Goal: Navigation & Orientation: Find specific page/section

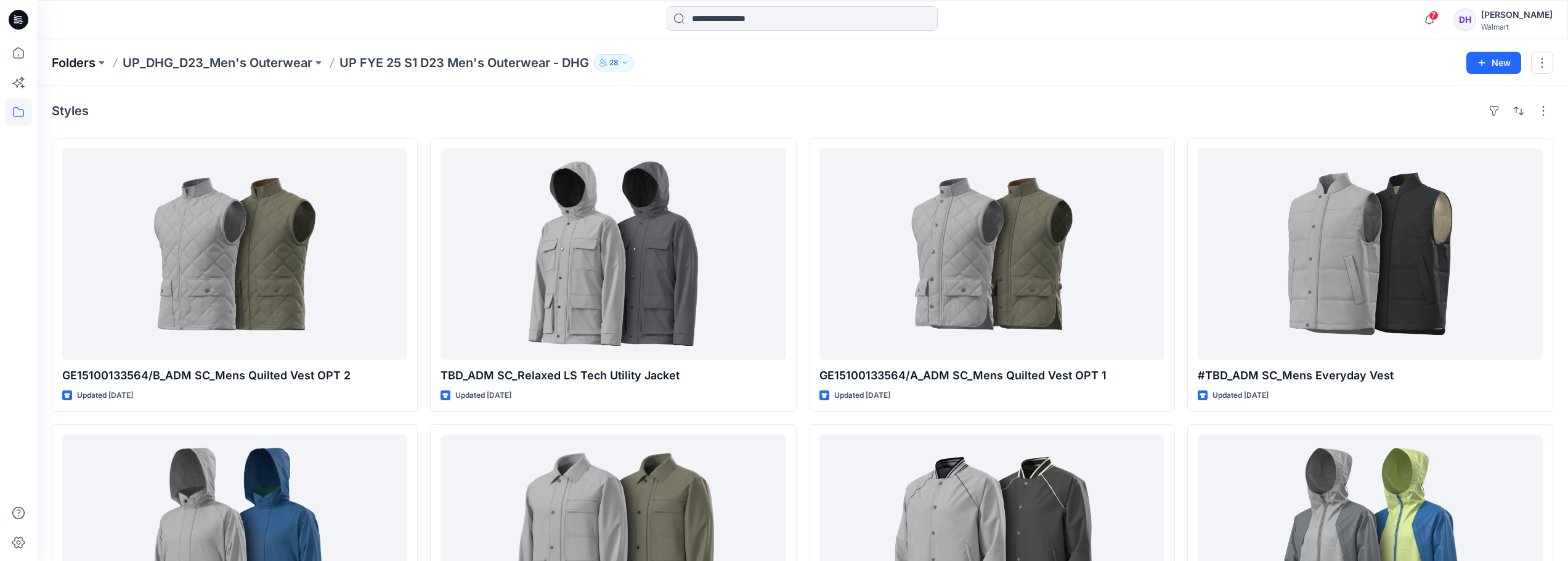
click at [92, 65] on p "Folders" at bounding box center [73, 63] width 44 height 17
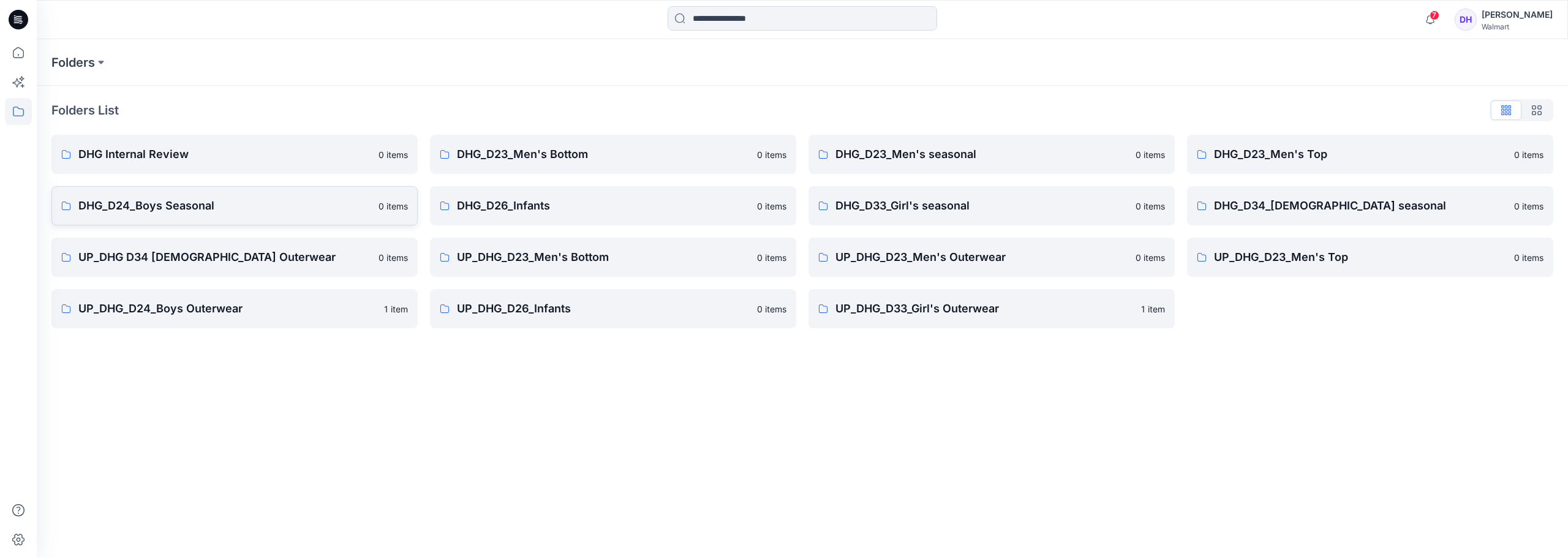
click at [212, 210] on p "DHG_D24_Boys Seasonal" at bounding box center [225, 206] width 293 height 17
click at [194, 312] on p "UP_DHG_D24_Boys Outerwear" at bounding box center [228, 309] width 298 height 17
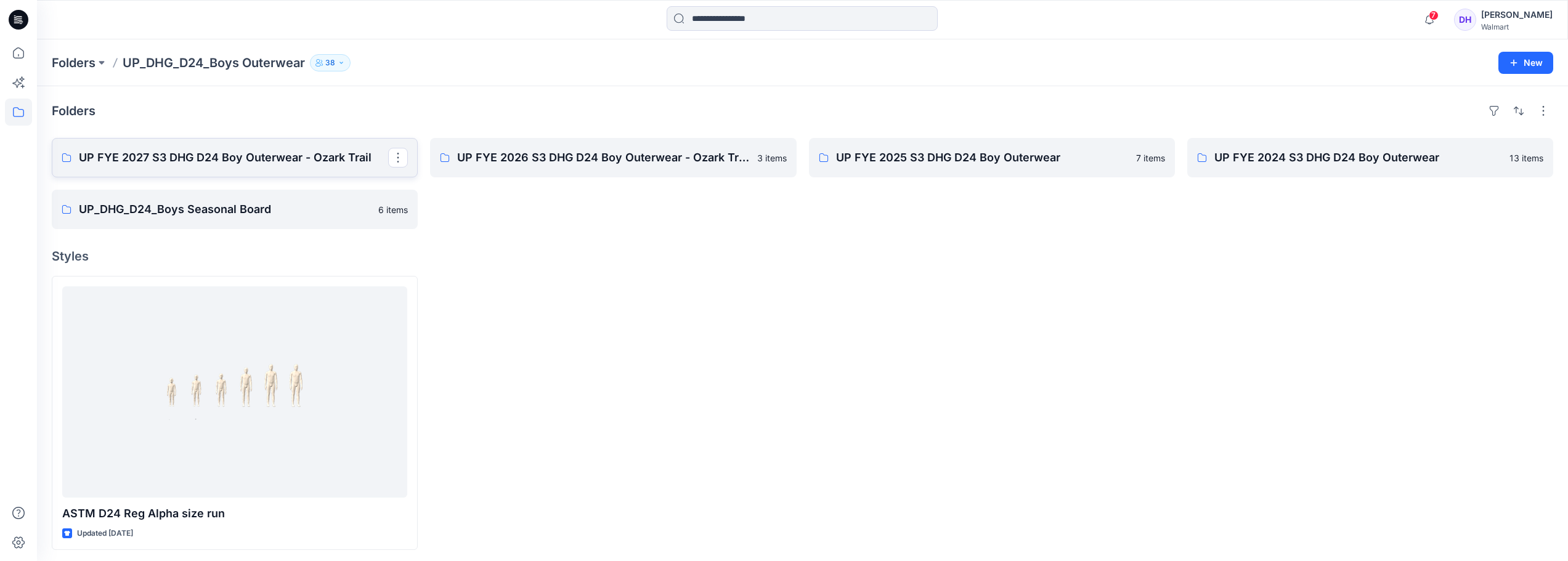
click at [186, 160] on p "UP FYE 2027 S3 DHG D24 Boy Outerwear - Ozark Trail" at bounding box center [234, 158] width 310 height 17
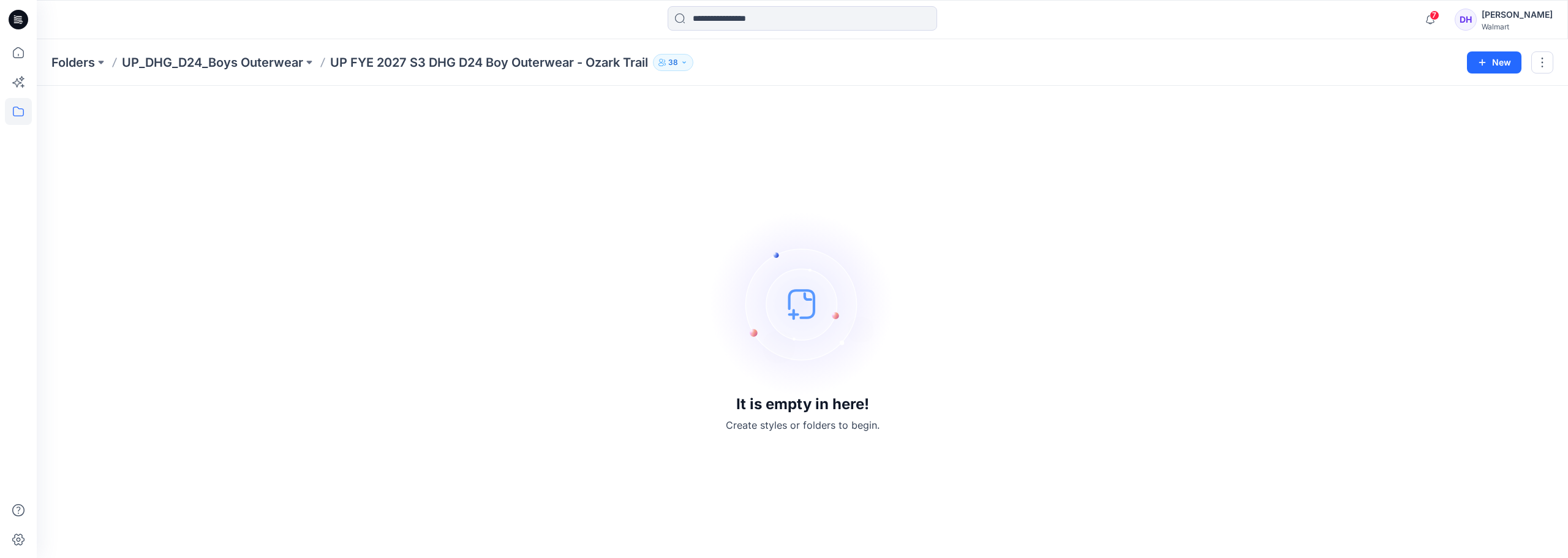
click at [814, 317] on img at bounding box center [802, 304] width 183 height 184
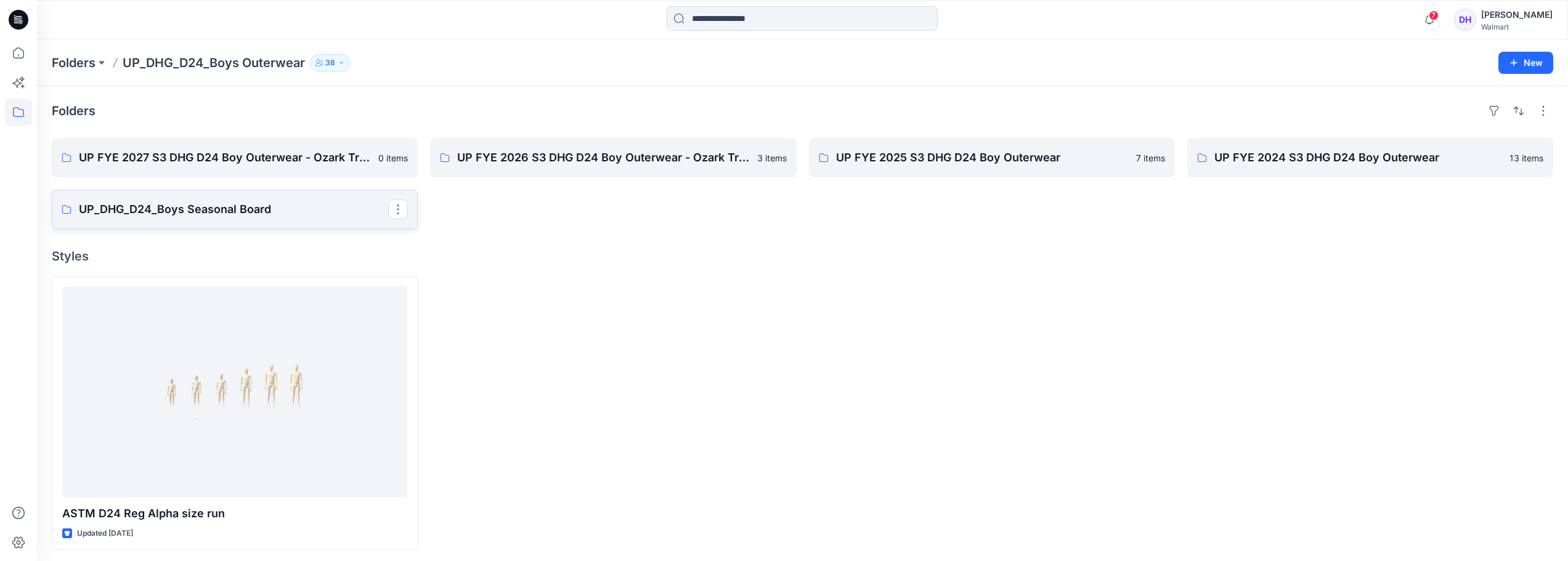
click at [280, 215] on p "UP_DHG_D24_Boys Seasonal Board" at bounding box center [234, 209] width 310 height 17
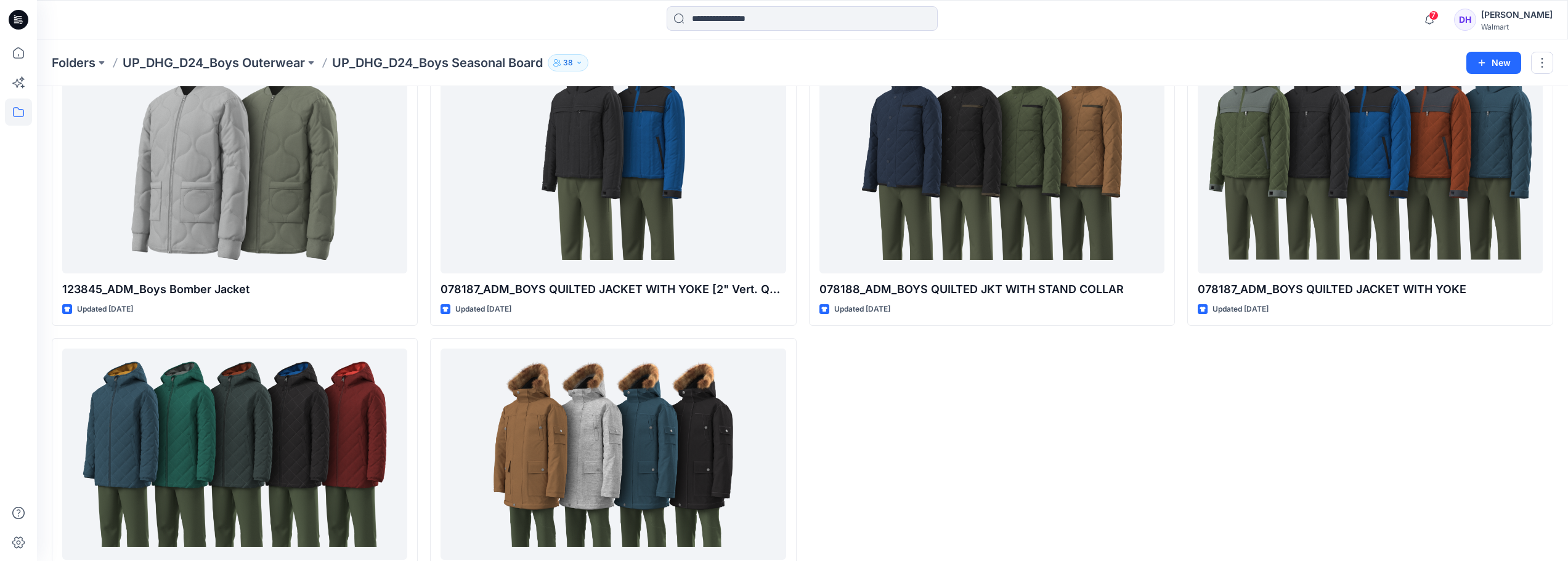
scroll to position [152, 0]
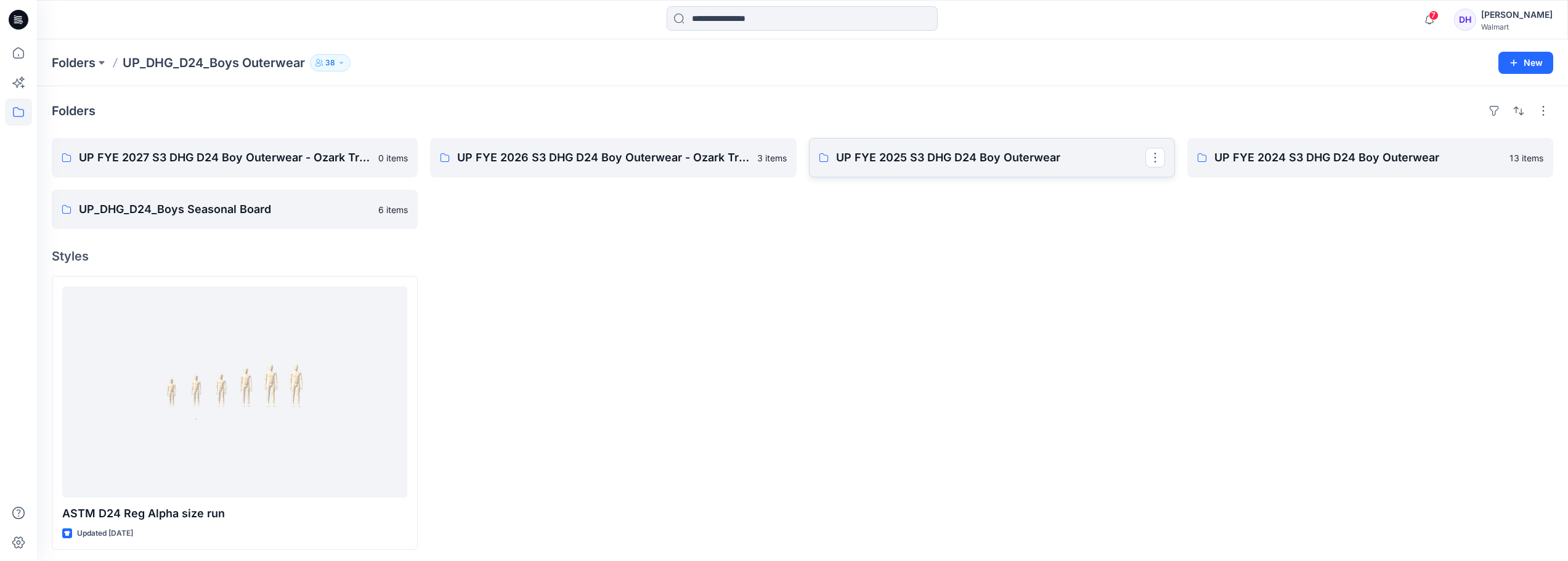
click at [943, 165] on p "UP FYE 2025 S3 DHG D24 Boy Outerwear" at bounding box center [991, 158] width 310 height 17
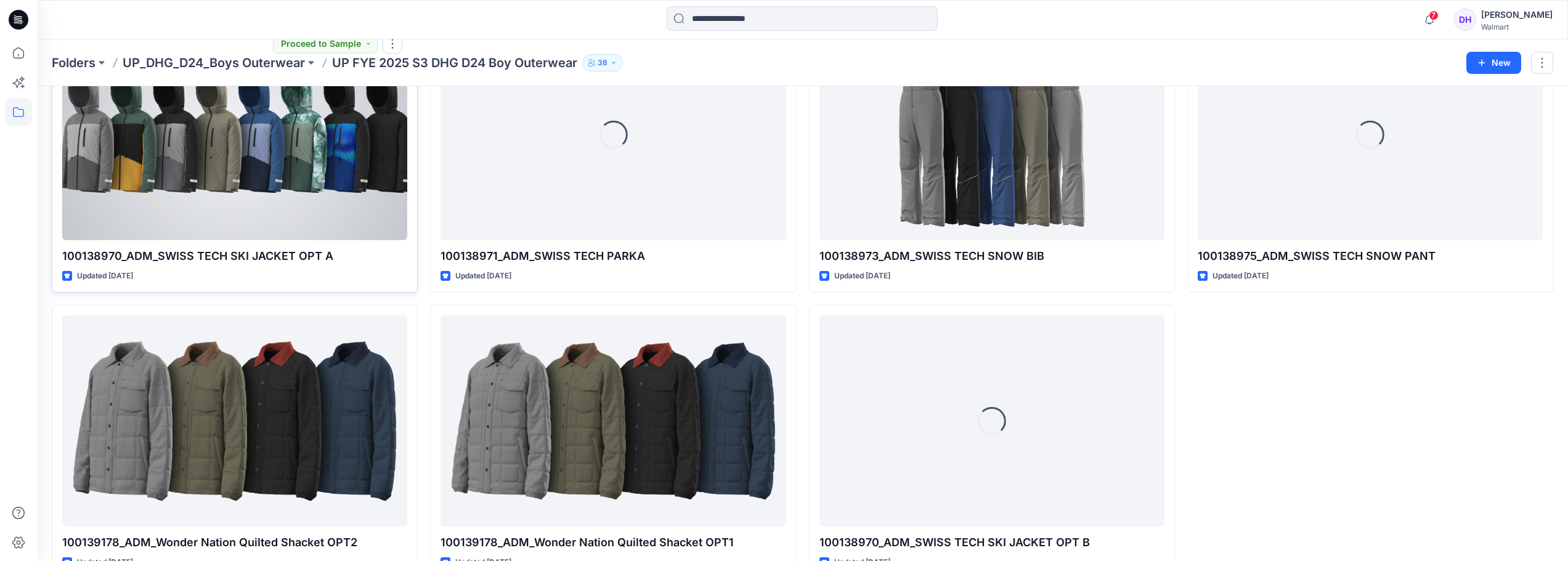
scroll to position [152, 0]
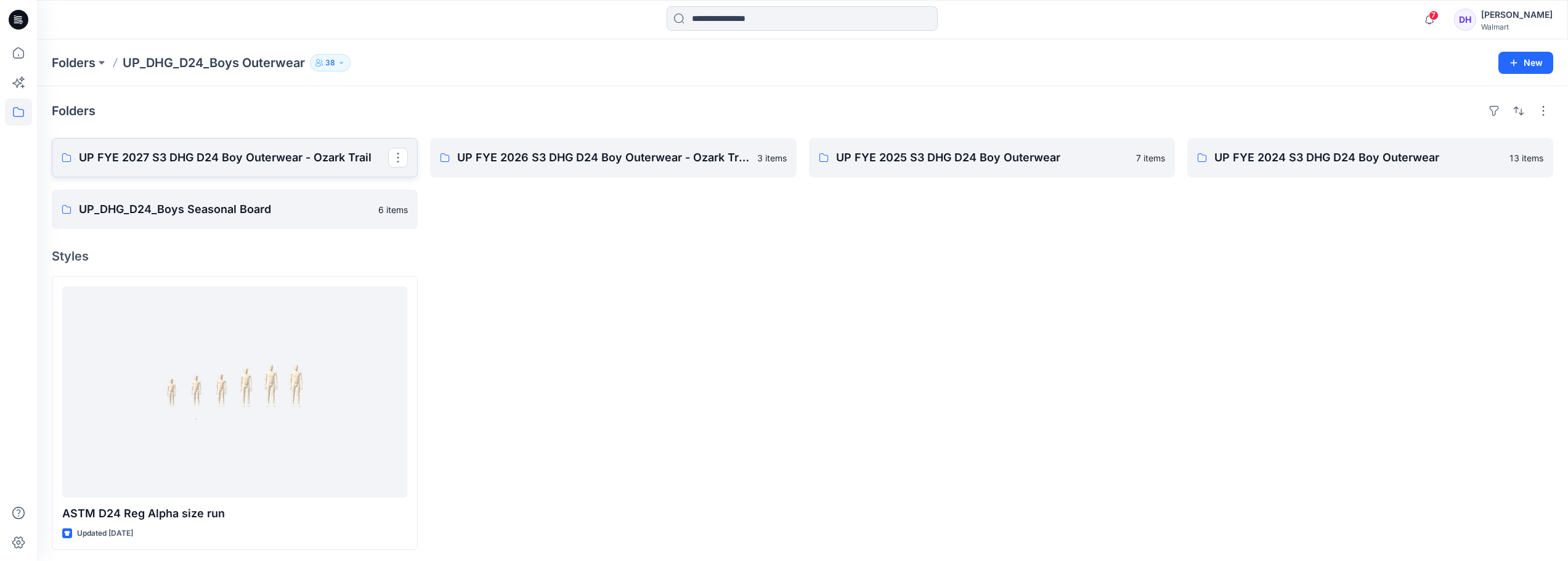
click at [334, 159] on p "UP FYE 2027 S3 DHG D24 Boy Outerwear - Ozark Trail" at bounding box center [234, 158] width 310 height 17
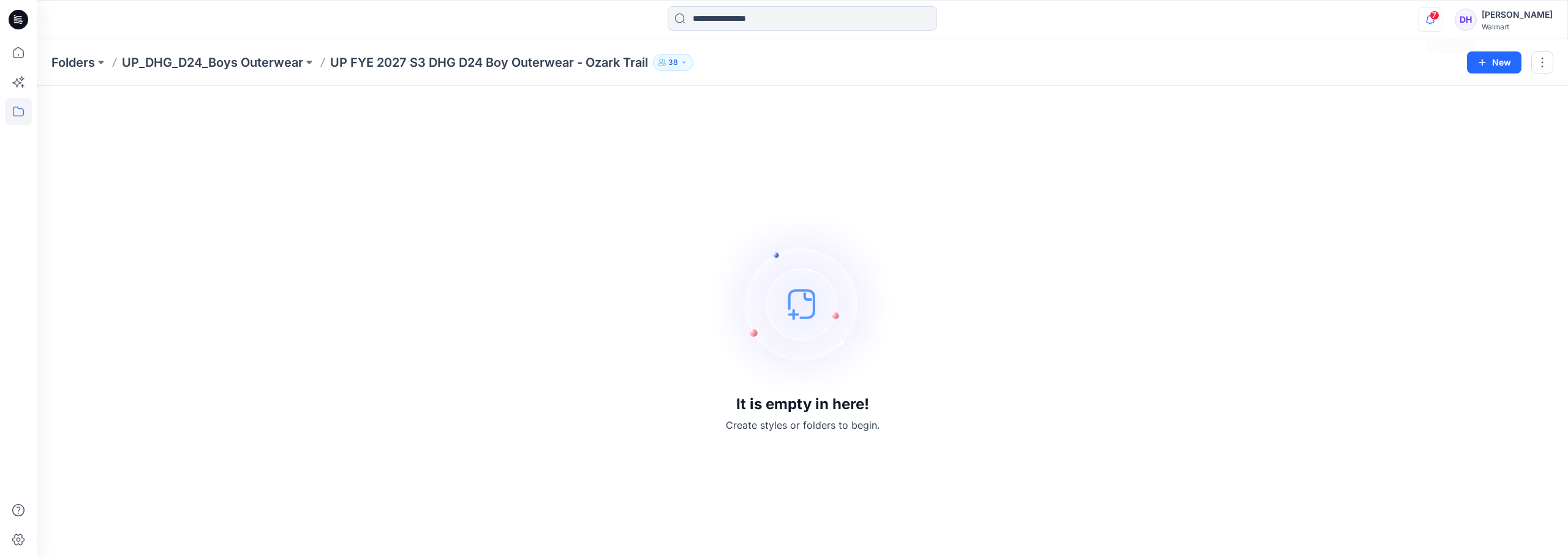
click at [1442, 25] on icon "button" at bounding box center [1430, 20] width 23 height 25
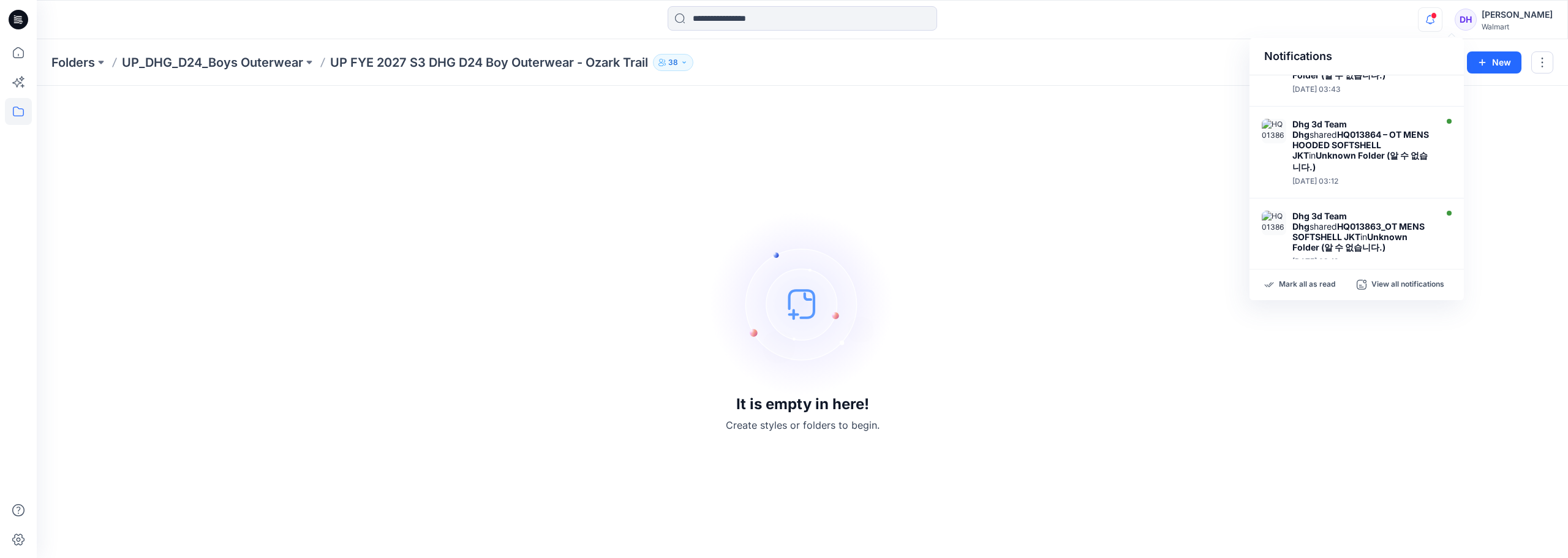
scroll to position [382, 0]
click at [1093, 239] on div "It is empty in here! Create styles or folders to begin." at bounding box center [802, 322] width 1502 height 443
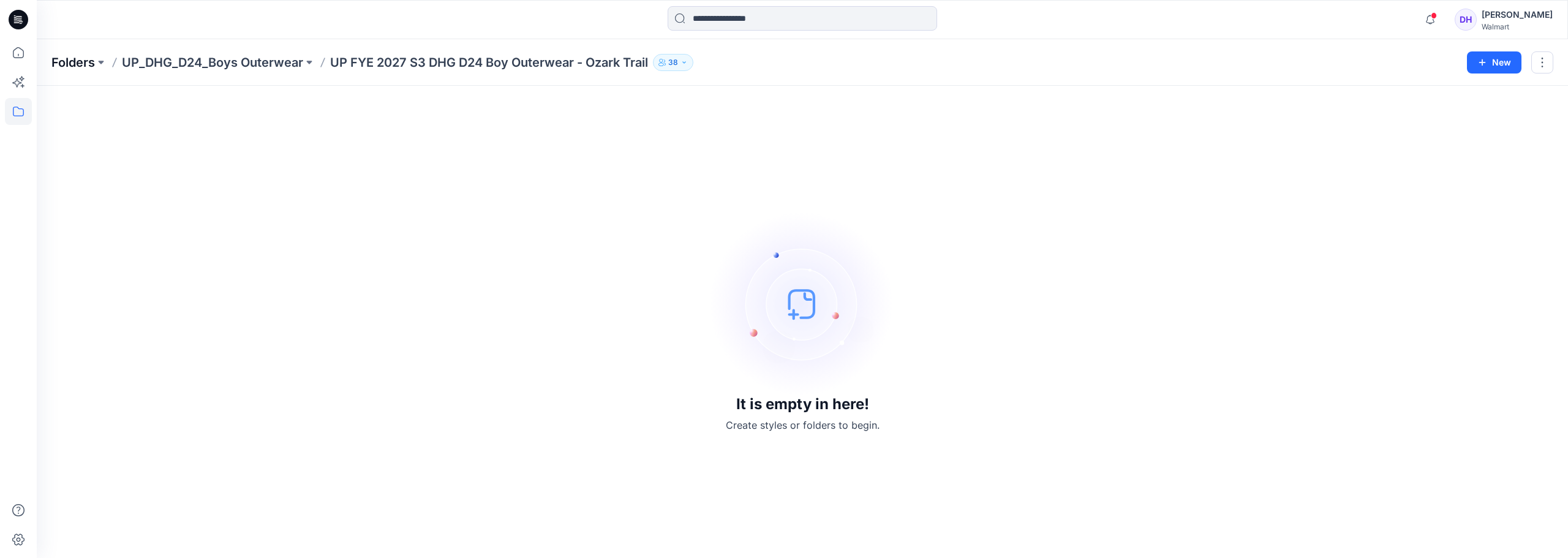
click at [74, 64] on p "Folders" at bounding box center [73, 63] width 43 height 17
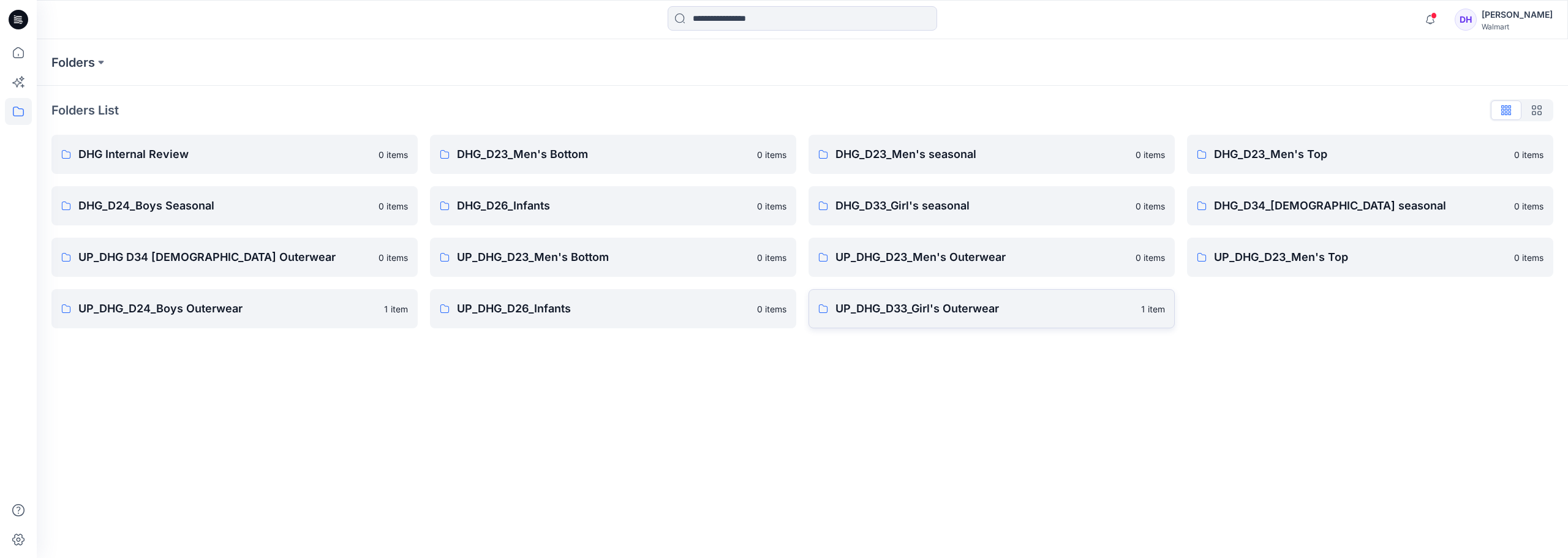
click at [925, 312] on p "UP_DHG_D33_Girl's Outerwear" at bounding box center [984, 309] width 298 height 17
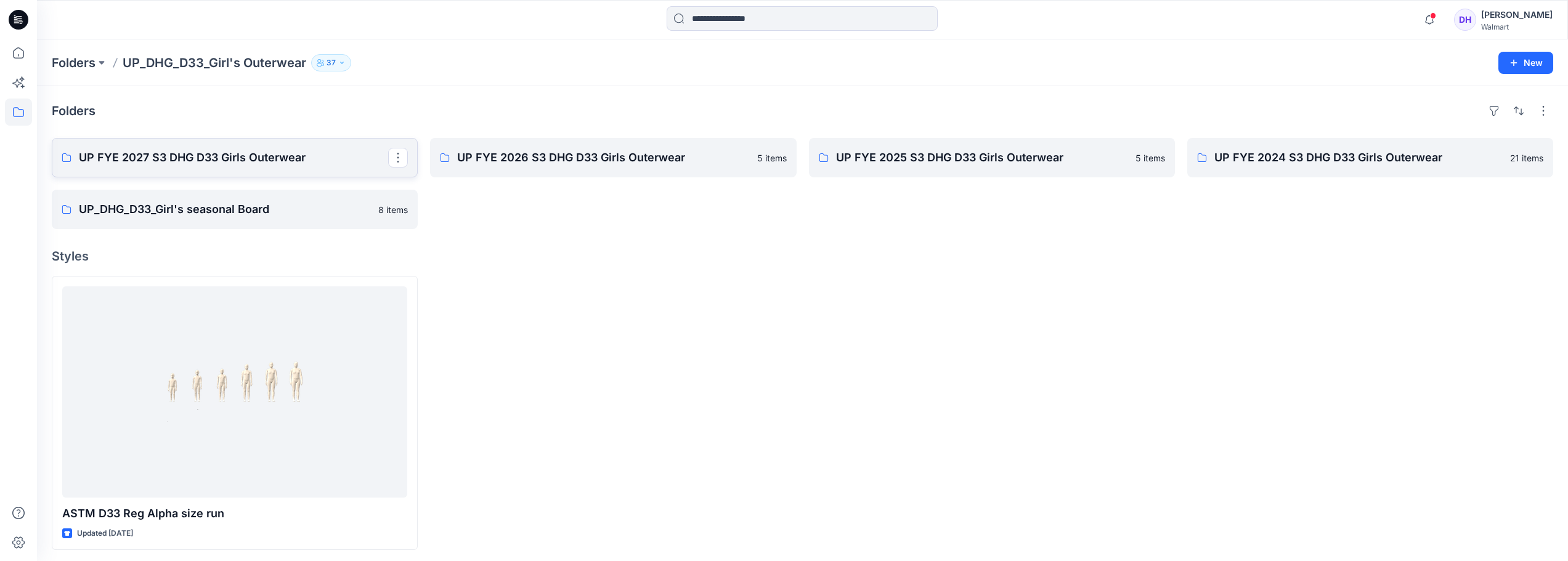
click at [283, 156] on p "UP FYE 2027 S3 DHG D33 Girls Outerwear" at bounding box center [234, 158] width 310 height 17
